Goal: Navigation & Orientation: Find specific page/section

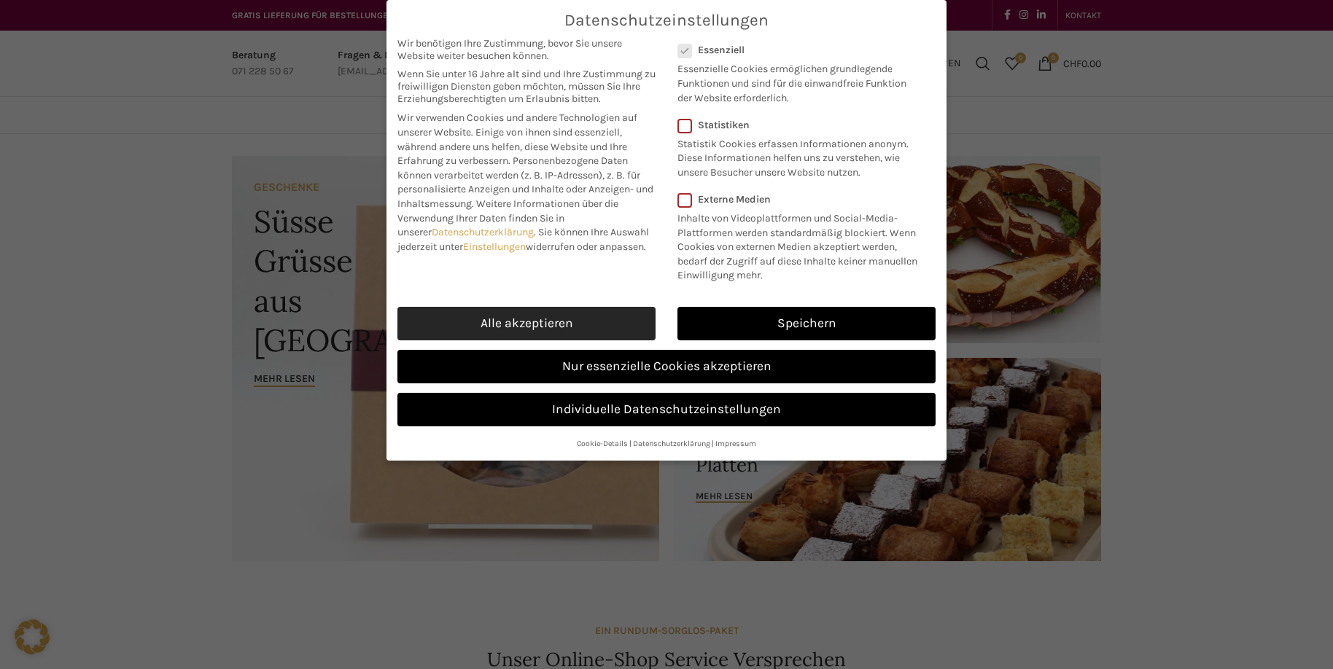
click at [617, 327] on link "Alle akzeptieren" at bounding box center [526, 324] width 258 height 34
checkbox input "true"
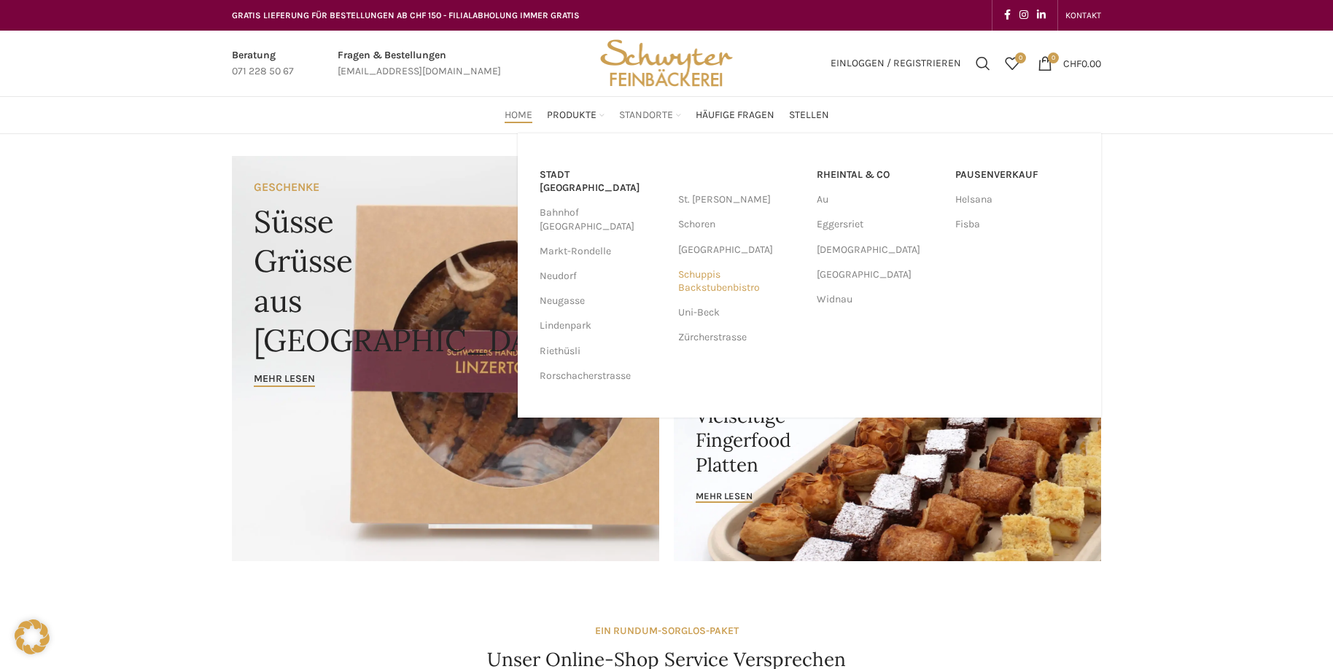
click at [721, 289] on link "Schuppis Backstubenbistro" at bounding box center [740, 281] width 124 height 38
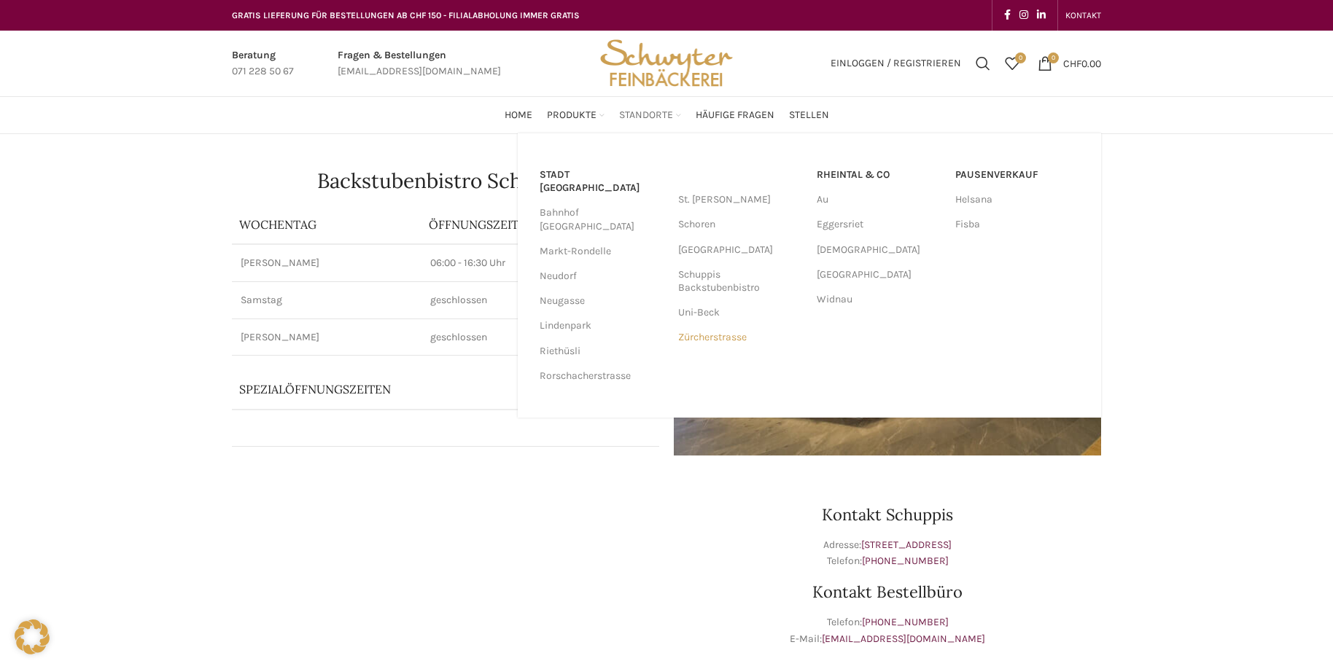
click at [707, 331] on link "Zürcherstrasse" at bounding box center [740, 337] width 124 height 25
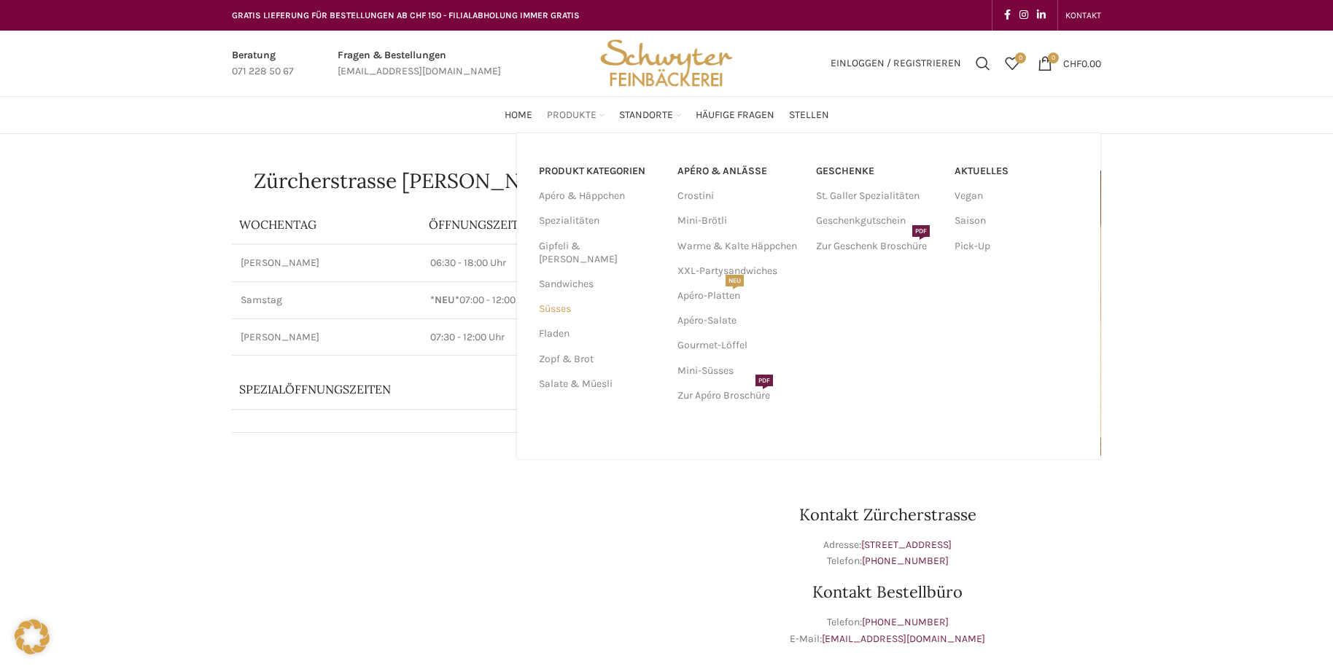
click at [561, 300] on link "Süsses" at bounding box center [599, 309] width 121 height 25
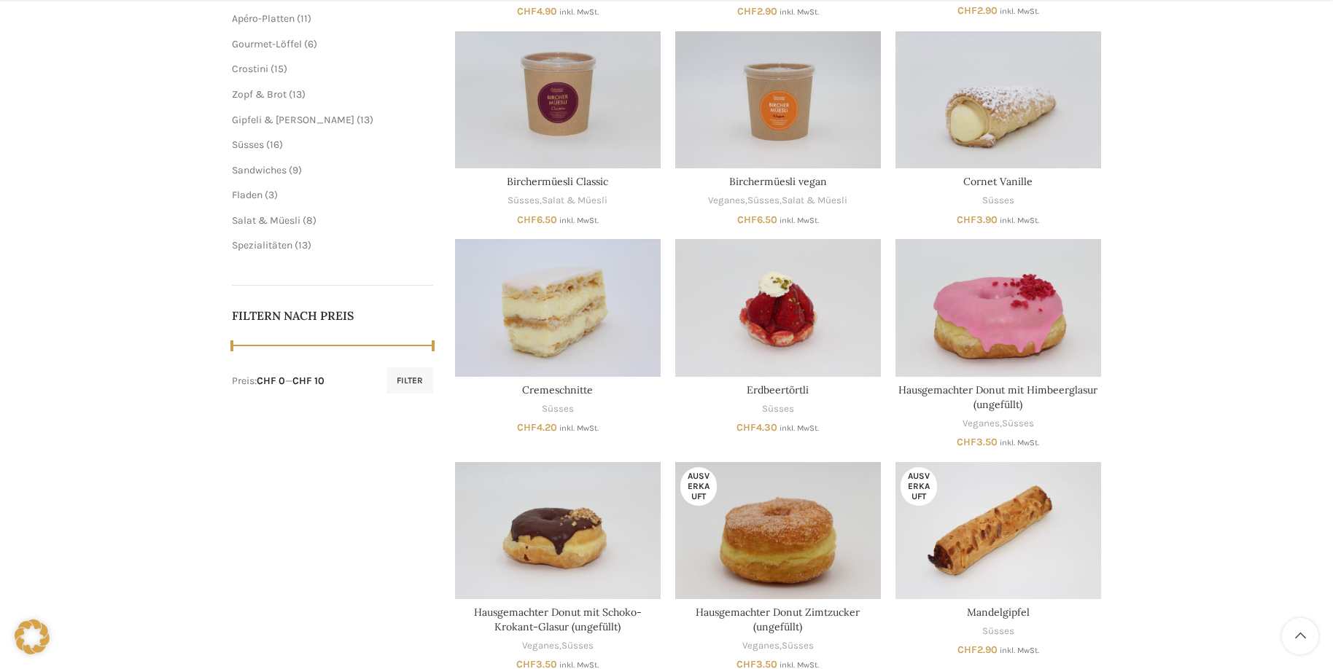
scroll to position [669, 0]
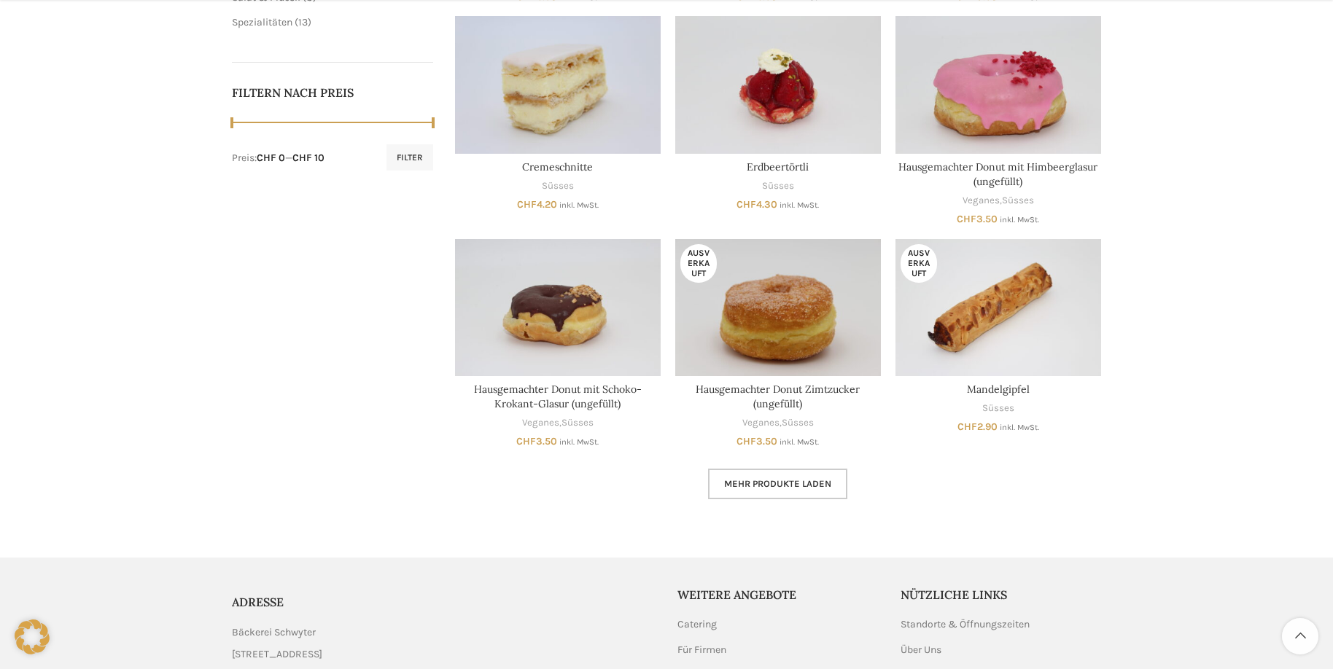
click at [796, 487] on span "Mehr Produkte laden" at bounding box center [777, 484] width 107 height 12
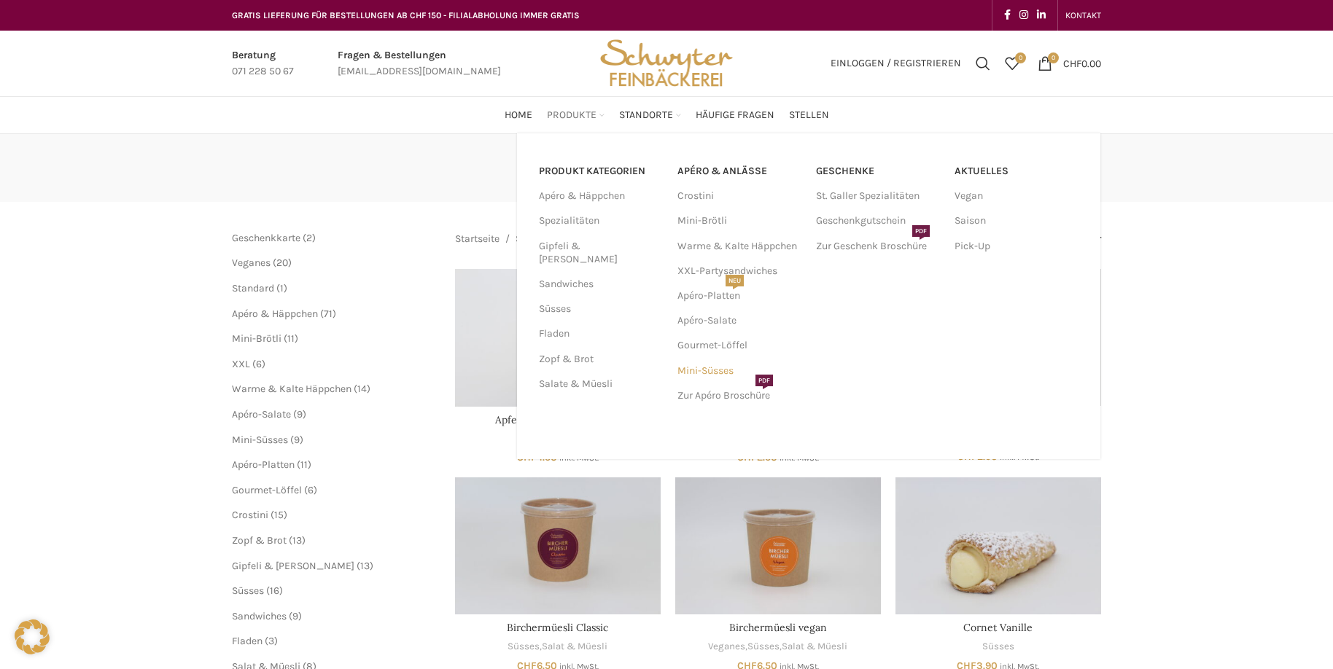
click at [719, 378] on link "Mini-Süsses" at bounding box center [739, 371] width 124 height 25
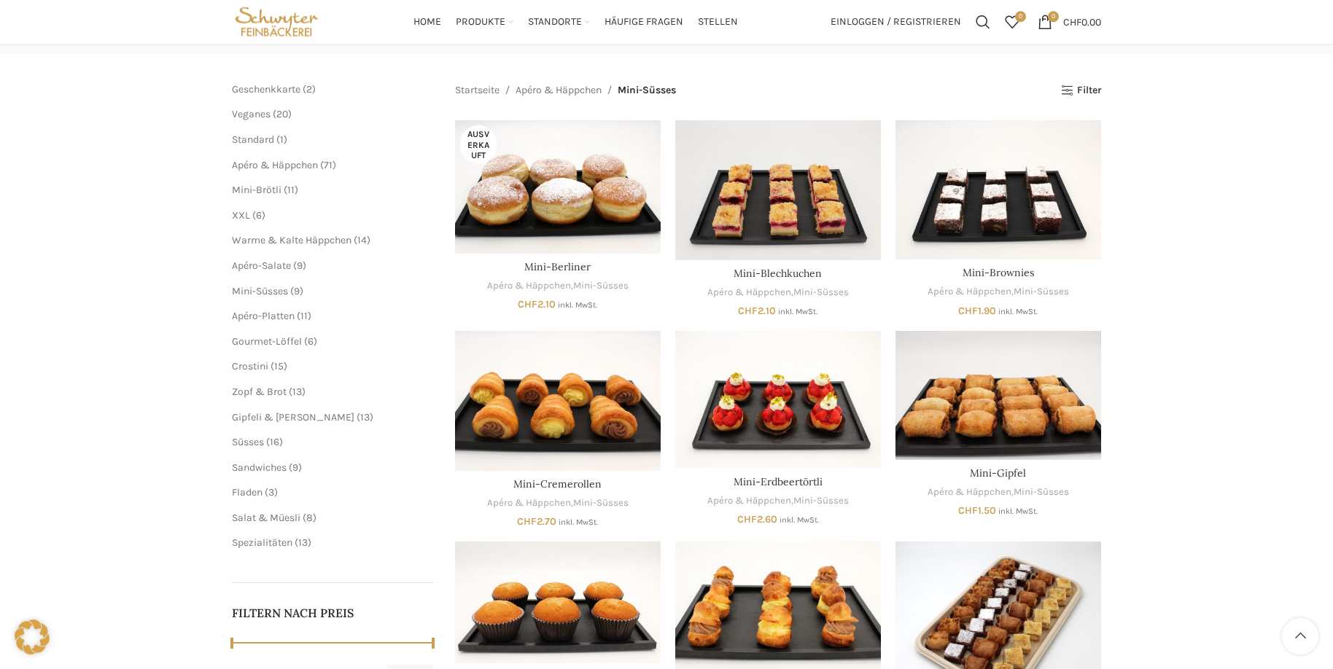
scroll to position [74, 0]
